Goal: Information Seeking & Learning: Learn about a topic

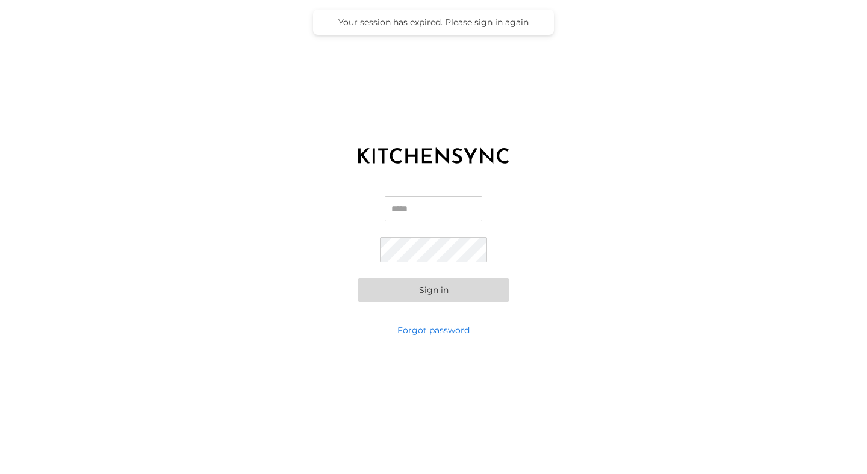
click at [406, 224] on label "Email" at bounding box center [433, 213] width 97 height 35
click at [406, 221] on input "Email" at bounding box center [433, 208] width 97 height 25
click at [395, 26] on div "Your session has expired. Please sign in again" at bounding box center [433, 22] width 217 height 11
click at [416, 208] on input "Email" at bounding box center [433, 208] width 97 height 25
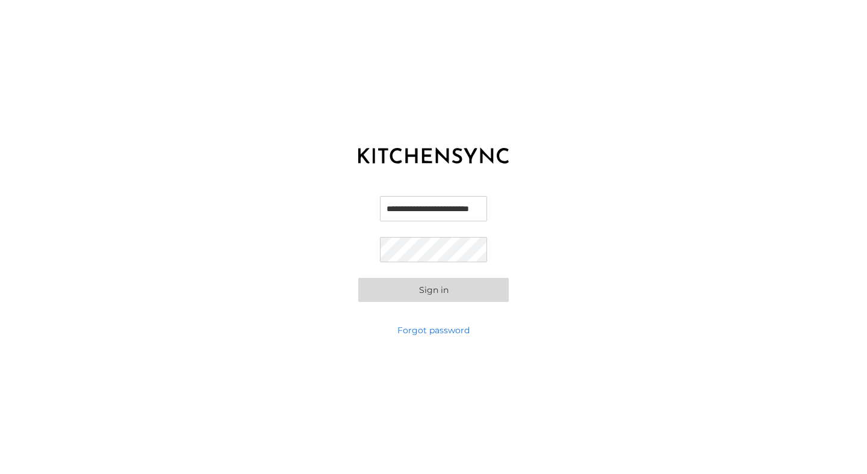
type input "**********"
click at [358, 278] on button "Sign in" at bounding box center [433, 290] width 150 height 24
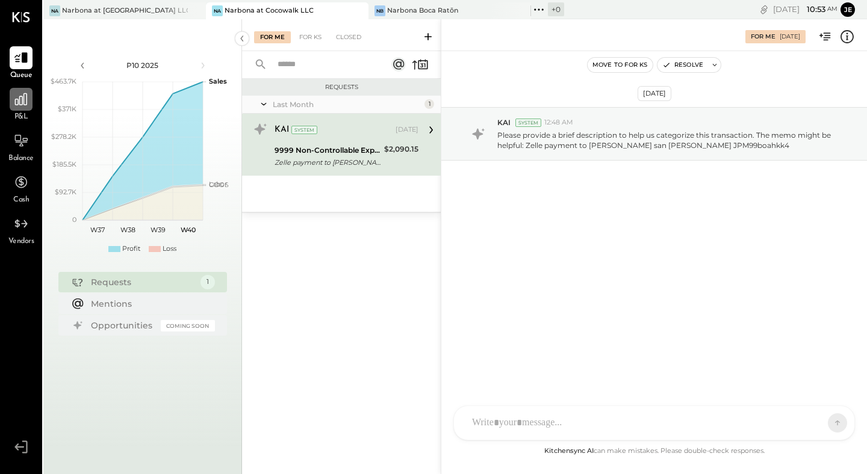
click at [19, 108] on div at bounding box center [21, 99] width 23 height 23
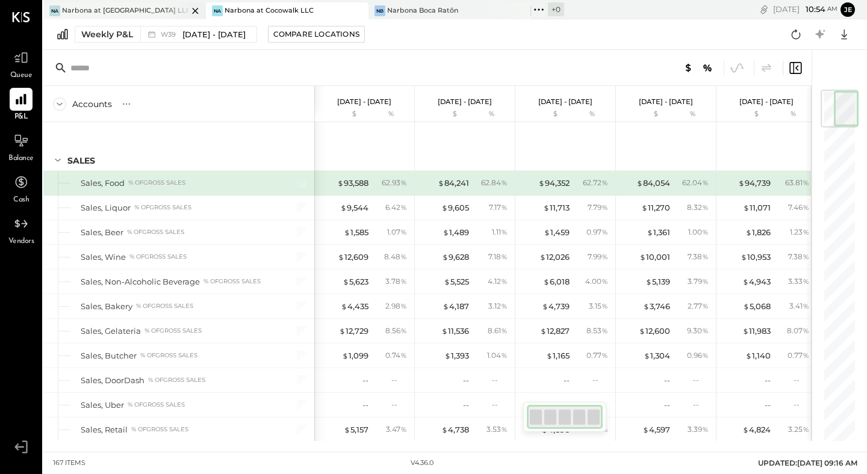
click at [115, 7] on div "Narbona at [GEOGRAPHIC_DATA] LLC" at bounding box center [125, 11] width 126 height 10
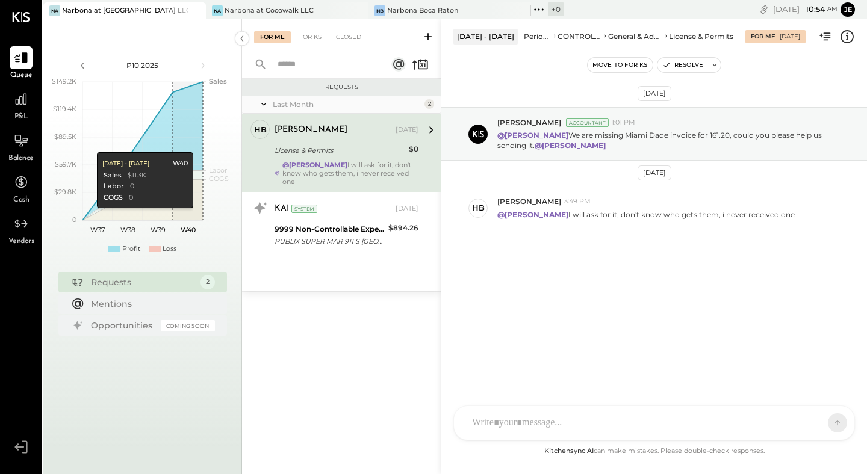
click at [187, 13] on div at bounding box center [185, 10] width 42 height 16
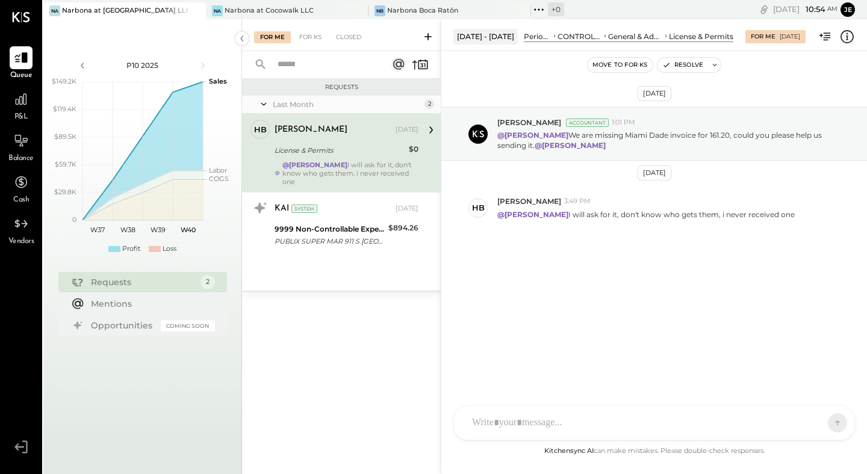
click at [628, 67] on button "Move to for ks" at bounding box center [619, 65] width 65 height 14
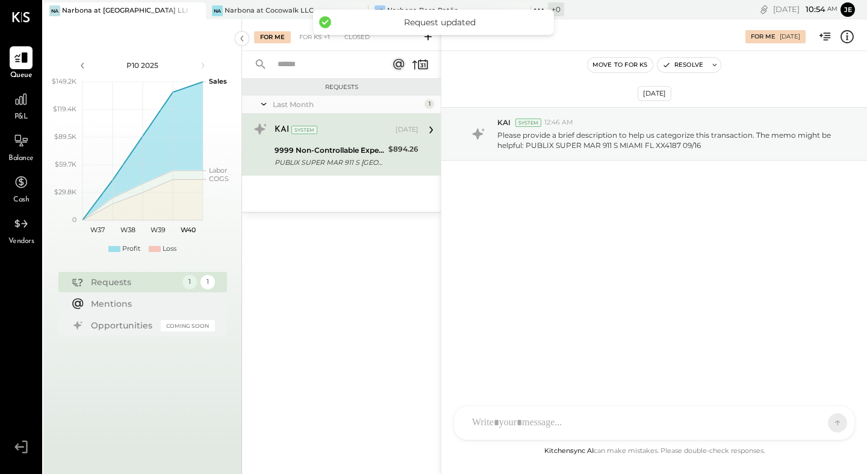
click at [457, 22] on div "Request updated" at bounding box center [439, 22] width 205 height 11
click at [399, 137] on div "KAI System [DATE]" at bounding box center [346, 130] width 144 height 17
click at [309, 31] on div "For KS" at bounding box center [310, 37] width 34 height 12
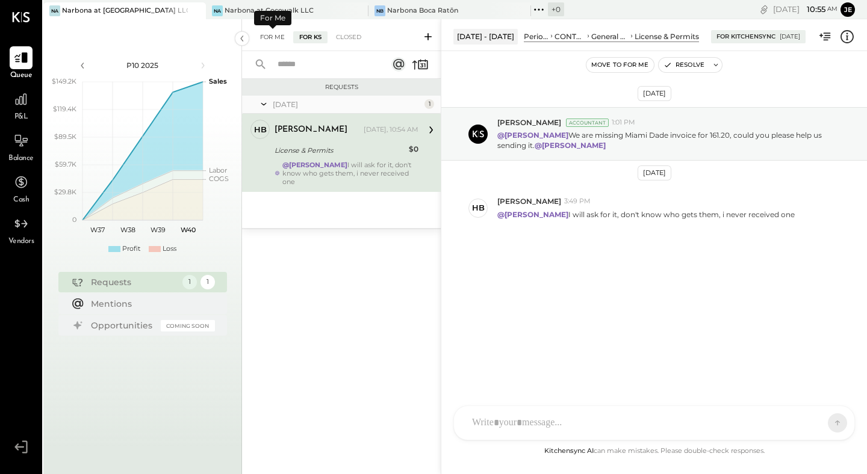
click at [267, 39] on div "For Me" at bounding box center [272, 37] width 37 height 12
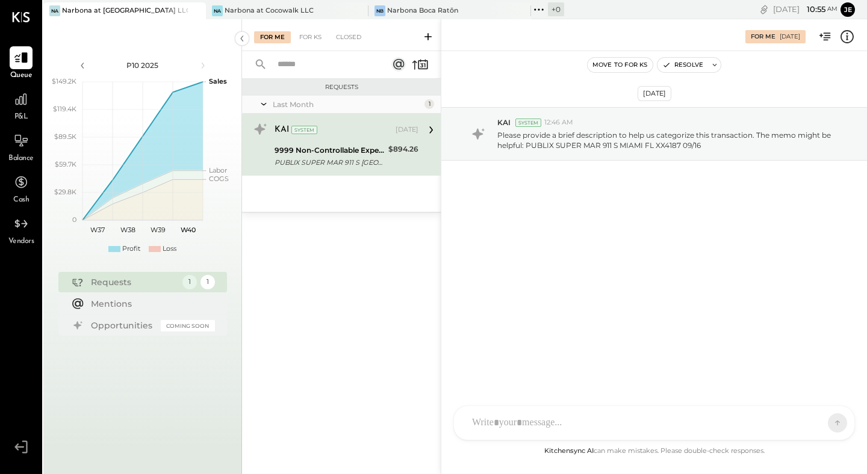
click at [427, 39] on icon at bounding box center [427, 36] width 7 height 7
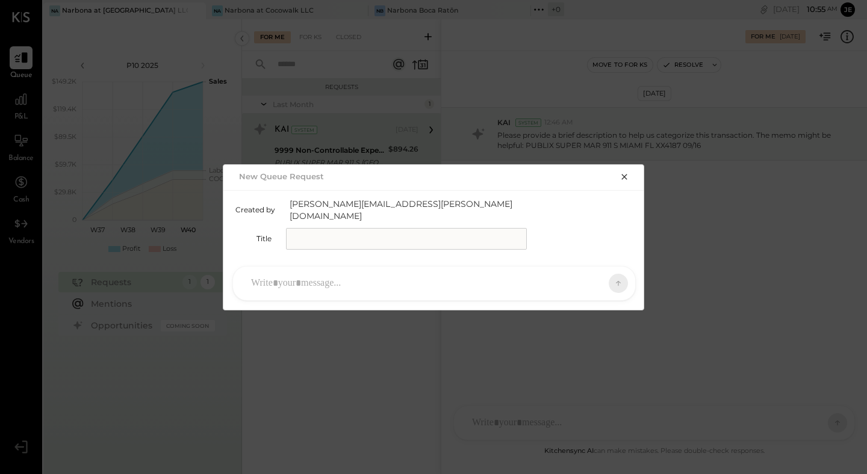
click at [627, 182] on icon "button" at bounding box center [624, 177] width 10 height 10
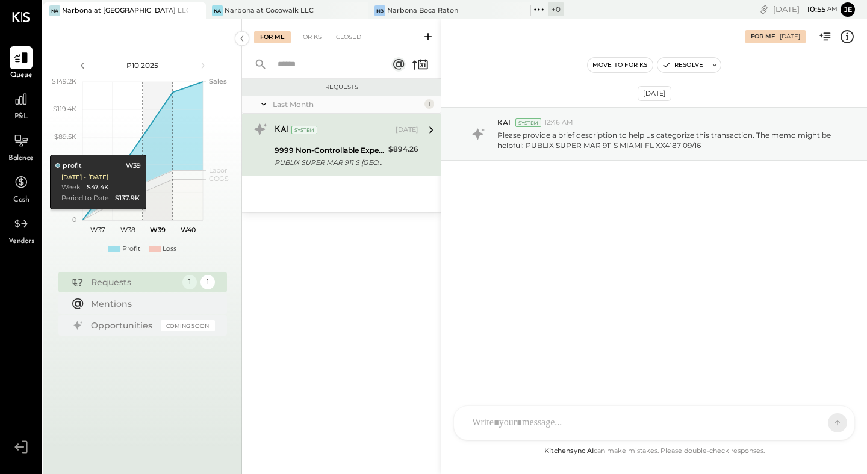
click at [146, 143] on polygon at bounding box center [142, 150] width 119 height 137
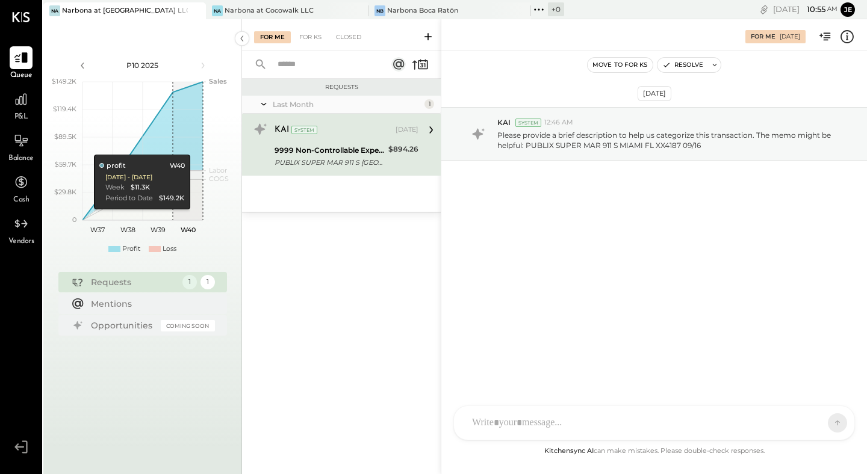
click at [190, 143] on polygon at bounding box center [142, 150] width 119 height 137
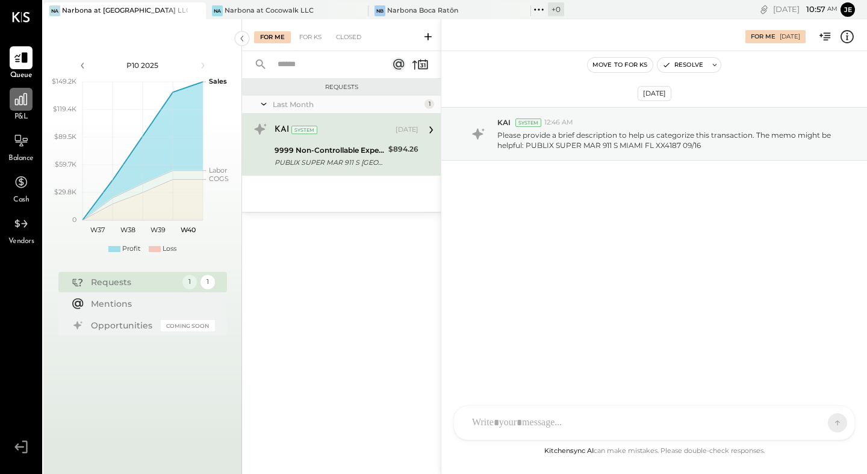
click at [26, 102] on icon at bounding box center [21, 99] width 12 height 12
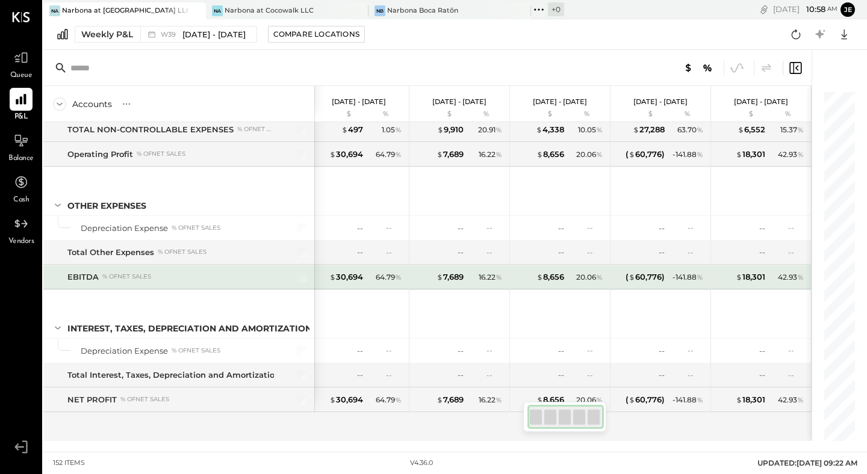
scroll to position [3086, 0]
click at [652, 277] on div "( $ 60,776 )" at bounding box center [644, 275] width 39 height 11
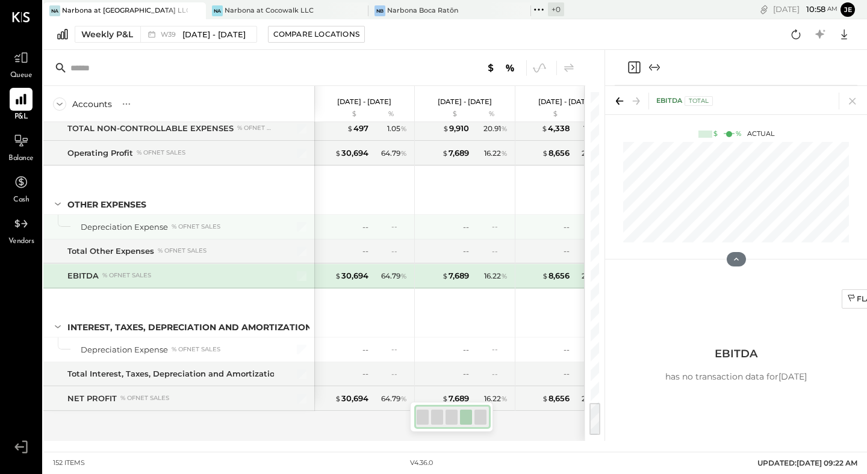
click at [469, 223] on div "-- --" at bounding box center [466, 227] width 90 height 24
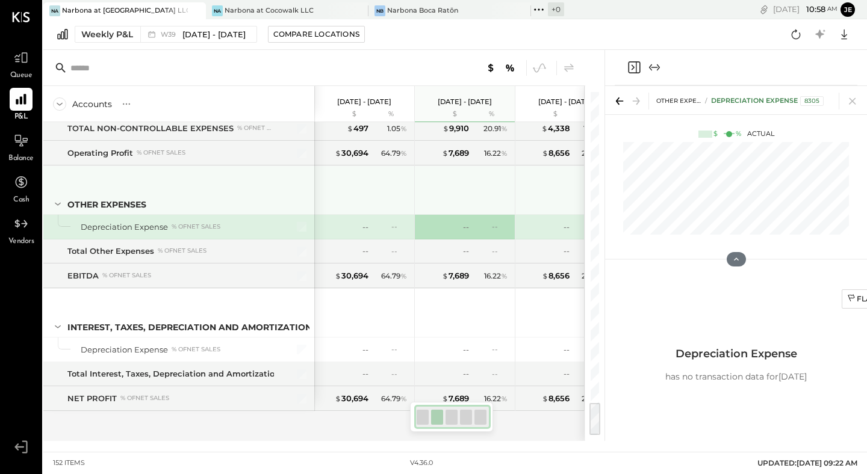
click at [543, 202] on div at bounding box center [566, 188] width 90 height 45
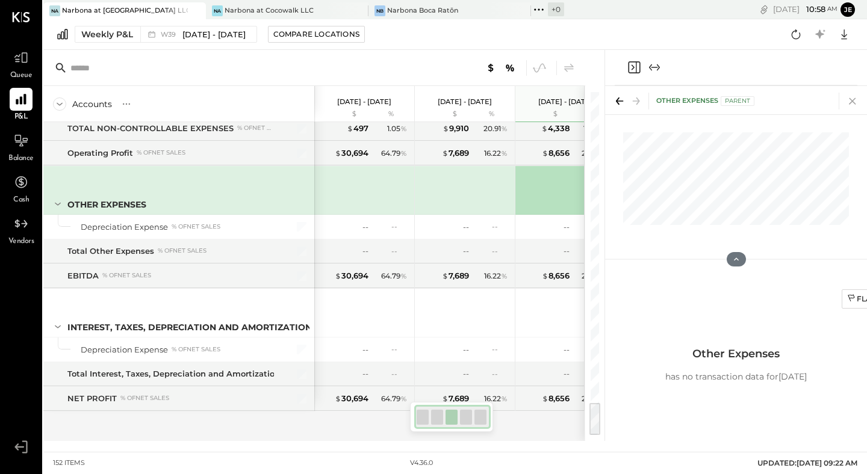
click at [858, 102] on icon at bounding box center [852, 101] width 17 height 17
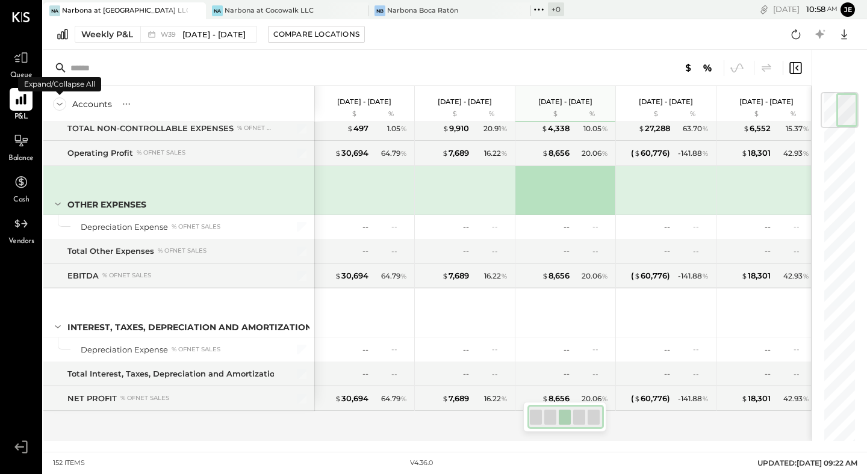
click at [57, 103] on icon at bounding box center [60, 104] width 6 height 3
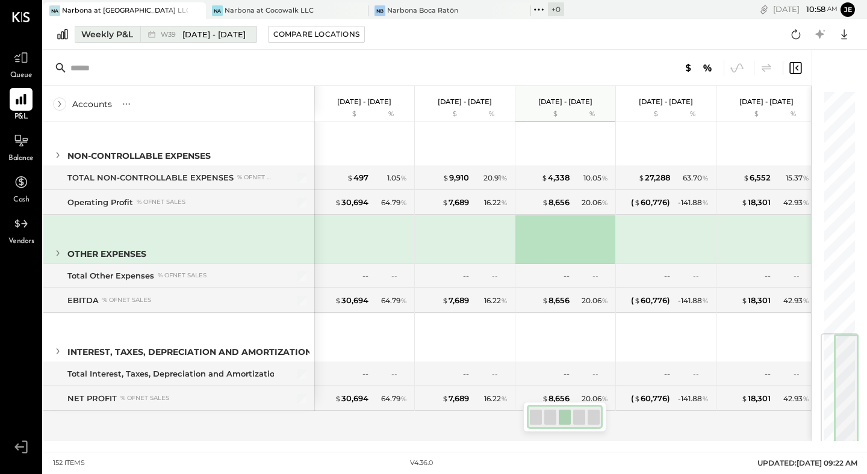
click at [201, 36] on span "[DATE] - [DATE]" at bounding box center [213, 34] width 63 height 11
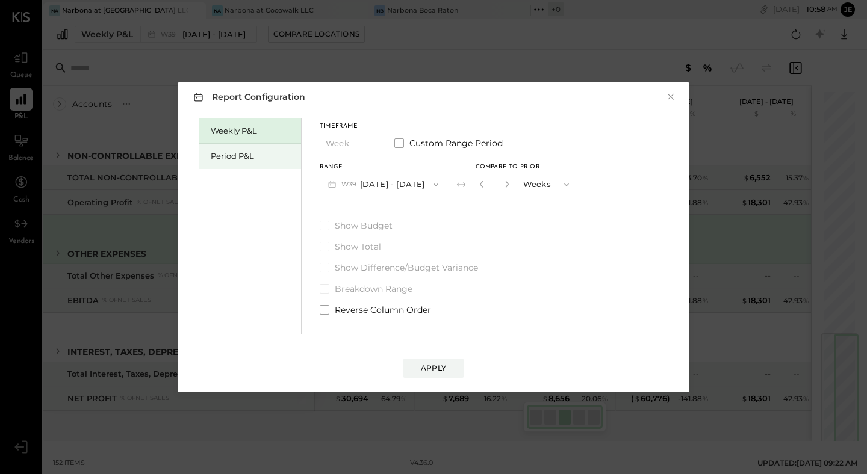
click at [262, 155] on div "Period P&L" at bounding box center [253, 155] width 84 height 11
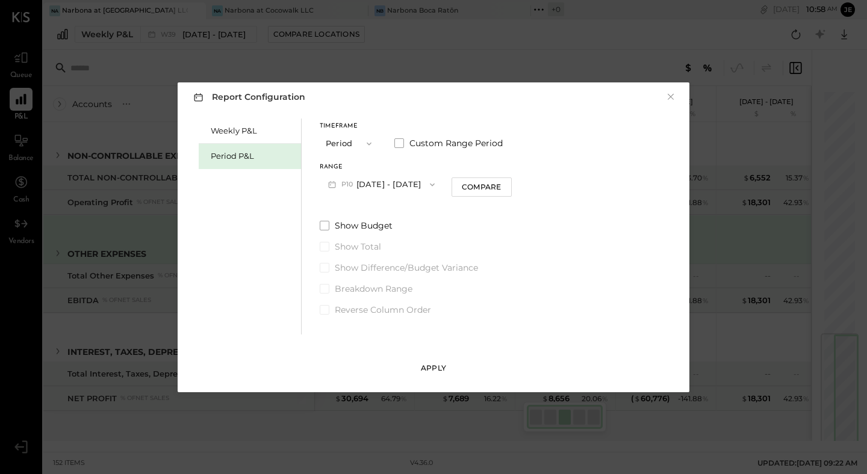
click at [439, 367] on div "Apply" at bounding box center [433, 368] width 25 height 10
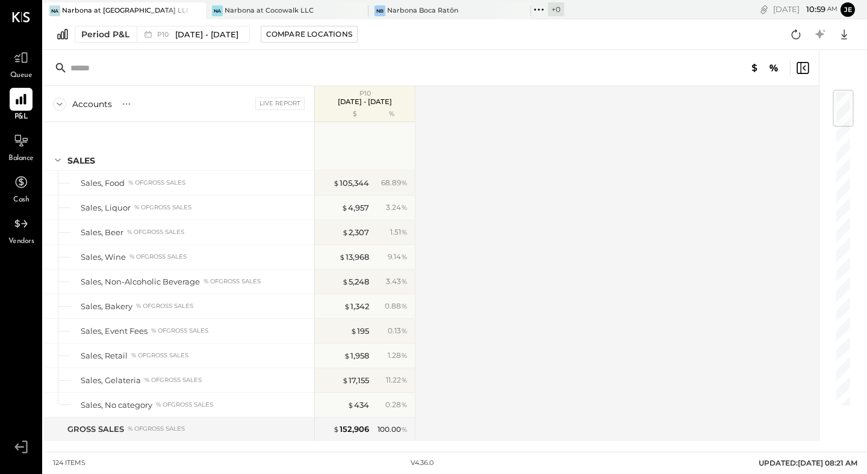
click at [354, 105] on p "[DATE] - [DATE]" at bounding box center [365, 101] width 54 height 8
click at [353, 107] on div "P10 [DATE] - [DATE] $ %" at bounding box center [365, 104] width 100 height 36
click at [238, 36] on span "[DATE] - [DATE]" at bounding box center [206, 34] width 63 height 11
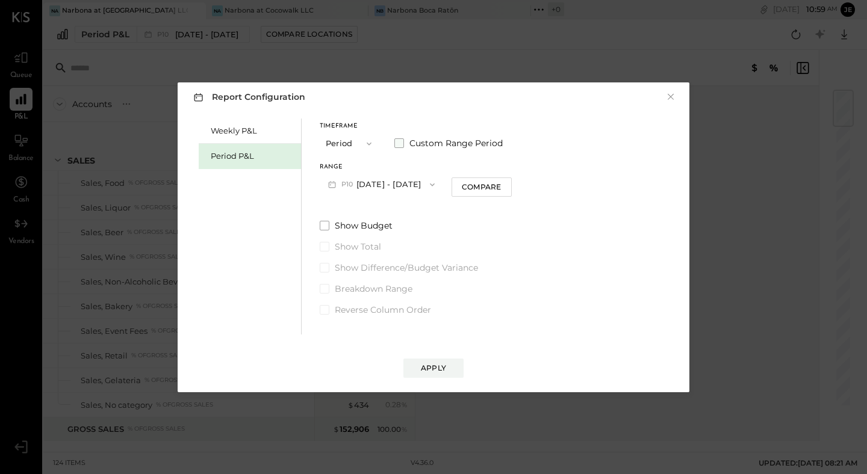
click at [400, 144] on span at bounding box center [399, 143] width 10 height 10
click at [364, 185] on button "[DATE]" at bounding box center [356, 184] width 72 height 22
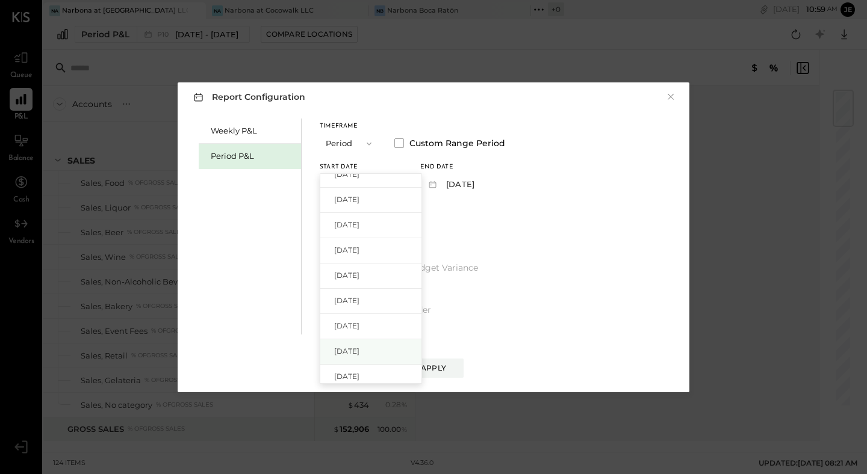
scroll to position [701, 0]
click at [359, 373] on span "[DATE]" at bounding box center [346, 370] width 25 height 10
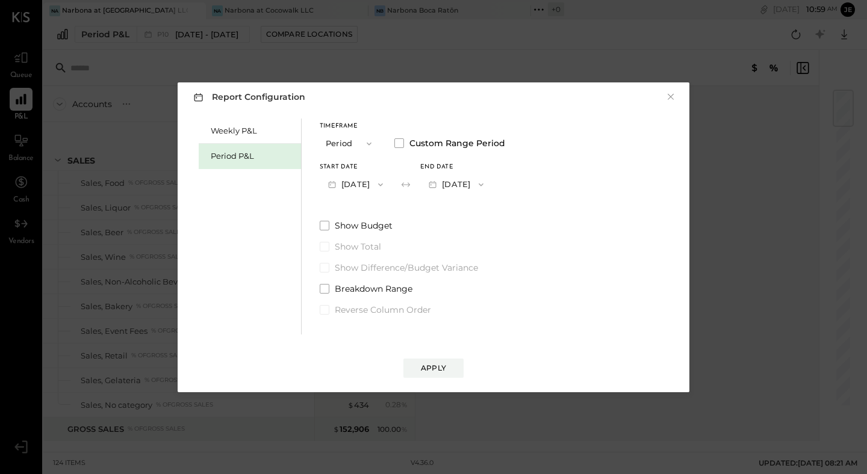
click at [377, 180] on button "[DATE]" at bounding box center [356, 184] width 72 height 22
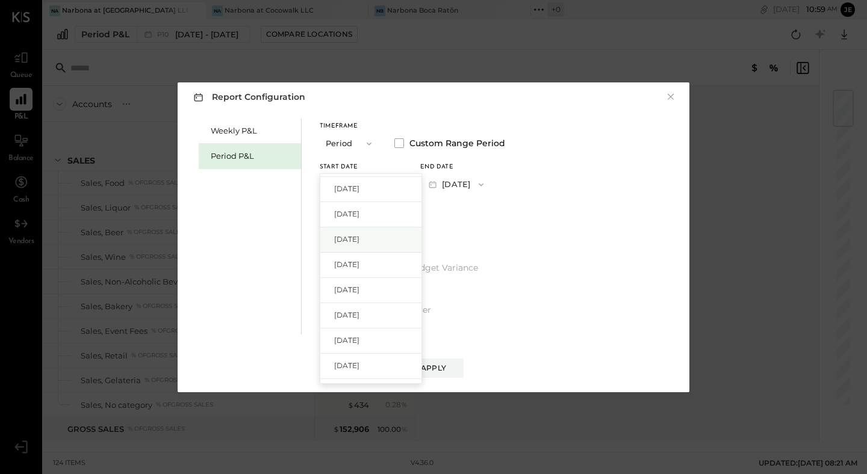
click at [391, 244] on div "[DATE]" at bounding box center [370, 239] width 101 height 25
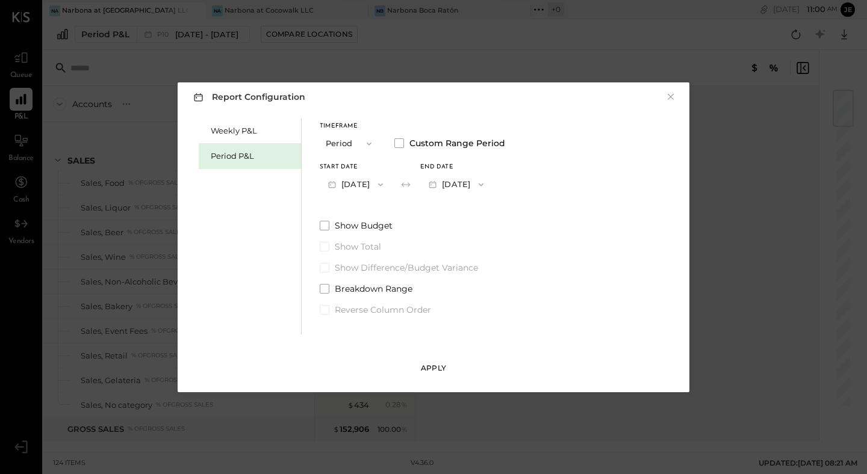
click at [429, 369] on div "Apply" at bounding box center [433, 368] width 25 height 10
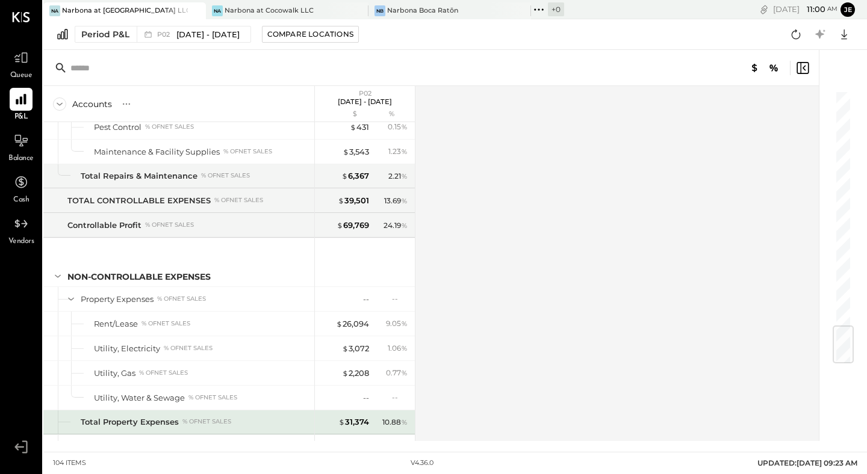
scroll to position [2002, 0]
